Goal: Check status: Check status

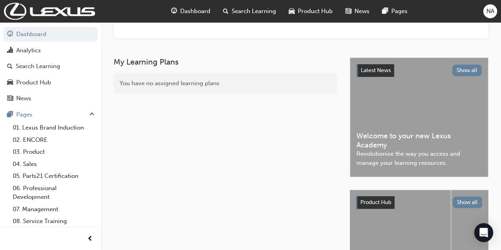
scroll to position [80, 0]
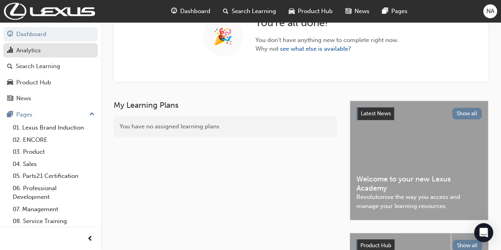
click at [17, 48] on div "Analytics" at bounding box center [28, 50] width 25 height 9
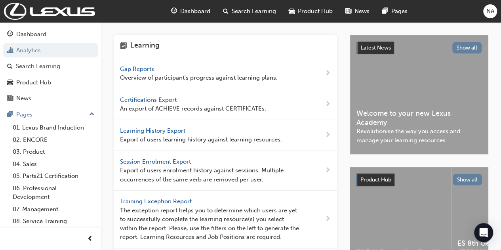
click at [147, 71] on span "Gap Reports" at bounding box center [138, 68] width 36 height 7
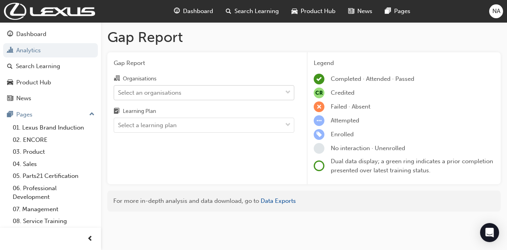
click at [267, 93] on div "Select an organisations" at bounding box center [198, 93] width 168 height 14
click at [119, 93] on input "Organisations Select an organisations" at bounding box center [118, 92] width 1 height 7
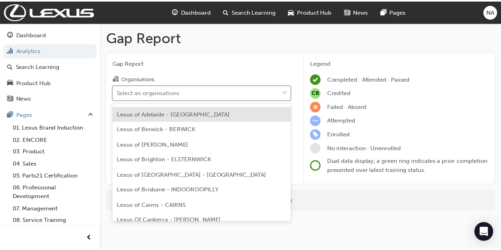
scroll to position [40, 0]
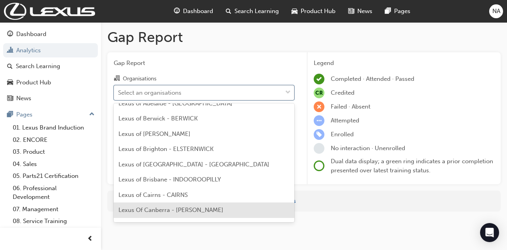
click at [188, 209] on span "Lexus Of Canberra - [PERSON_NAME]" at bounding box center [171, 210] width 105 height 7
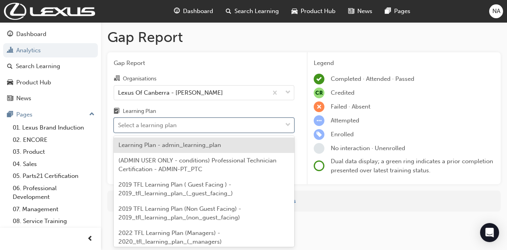
click at [228, 125] on div "Select a learning plan" at bounding box center [198, 126] width 168 height 14
click at [119, 125] on input "Learning Plan option Learning Plan - admin_learning_plan focused, 1 of 153. 153…" at bounding box center [118, 125] width 1 height 7
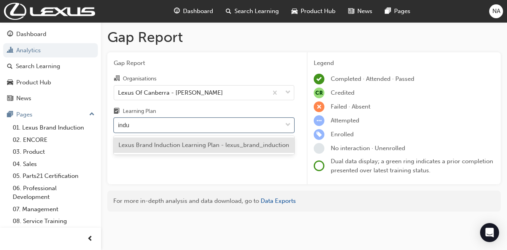
type input "induc"
click at [224, 145] on span "Lexus Brand Induction Learning Plan - lexus_brand_induction" at bounding box center [204, 145] width 171 height 7
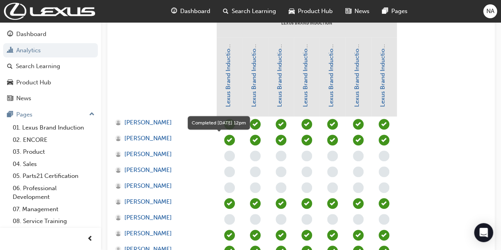
scroll to position [238, 0]
